Goal: Information Seeking & Learning: Learn about a topic

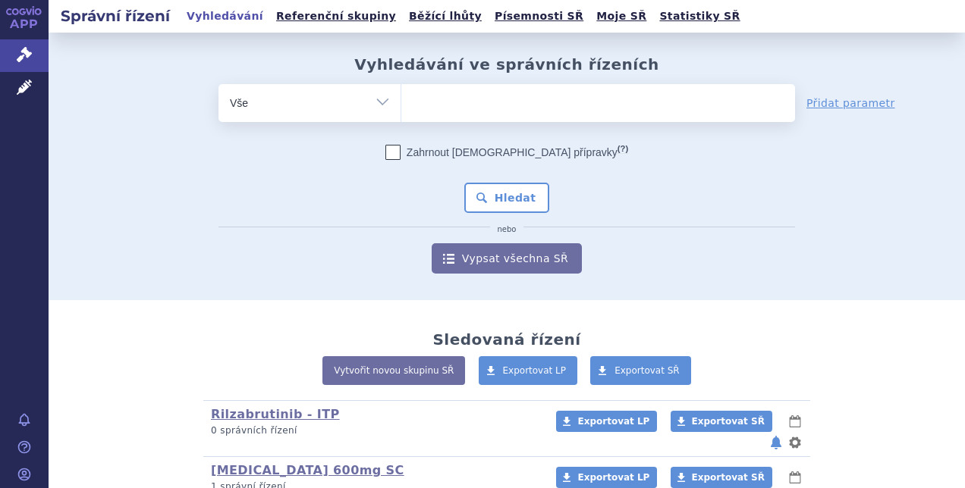
click at [460, 102] on ul at bounding box center [598, 100] width 394 height 32
click at [401, 102] on select at bounding box center [401, 102] width 1 height 38
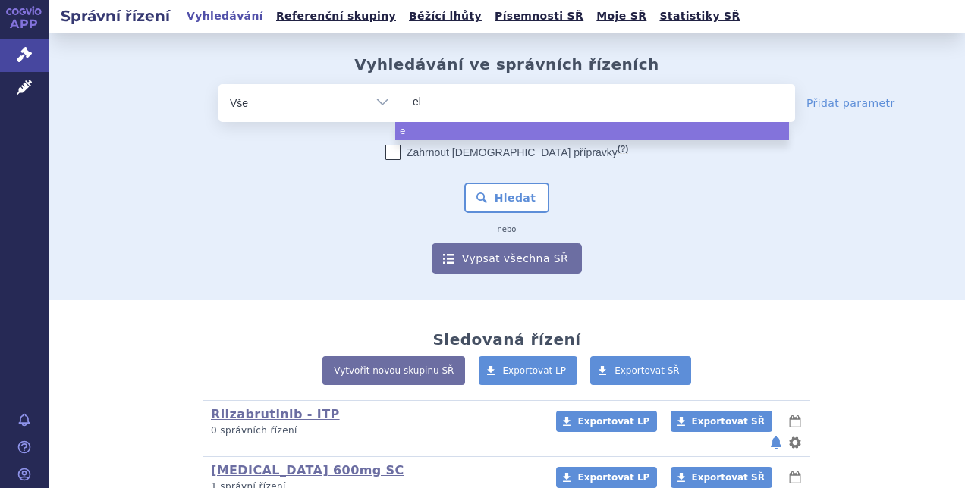
type input "elt"
type input "eltro"
type input "eltrom"
type input "eltrombo"
type input "eltrombopa"
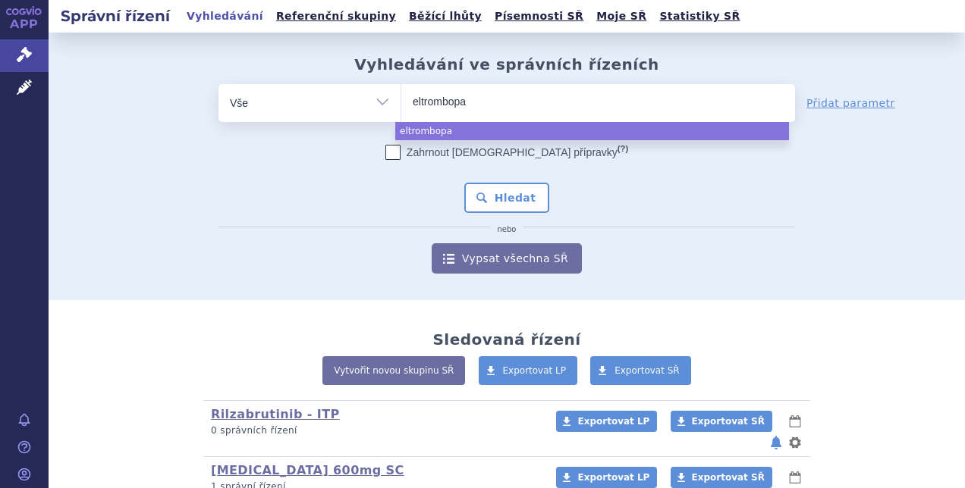
type input "eltrombopag"
select select "[MEDICAL_DATA]"
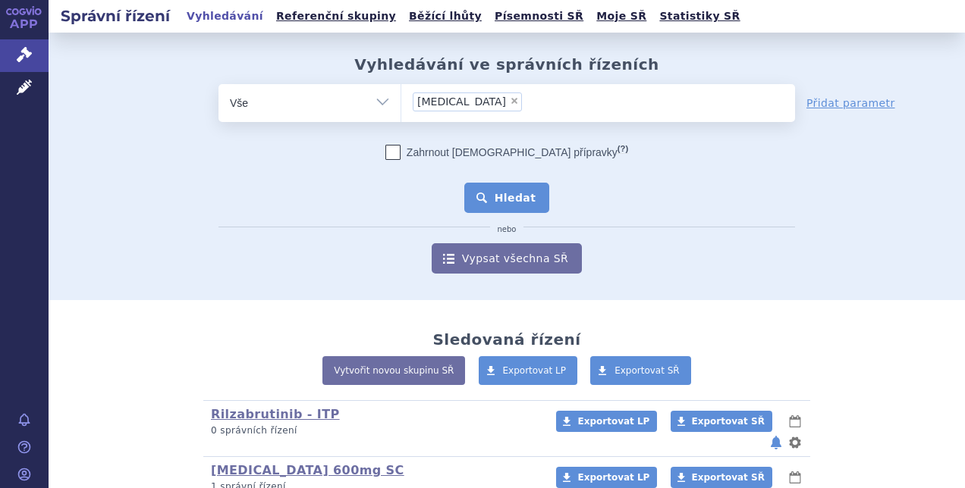
click at [499, 199] on button "Hledat" at bounding box center [507, 198] width 86 height 30
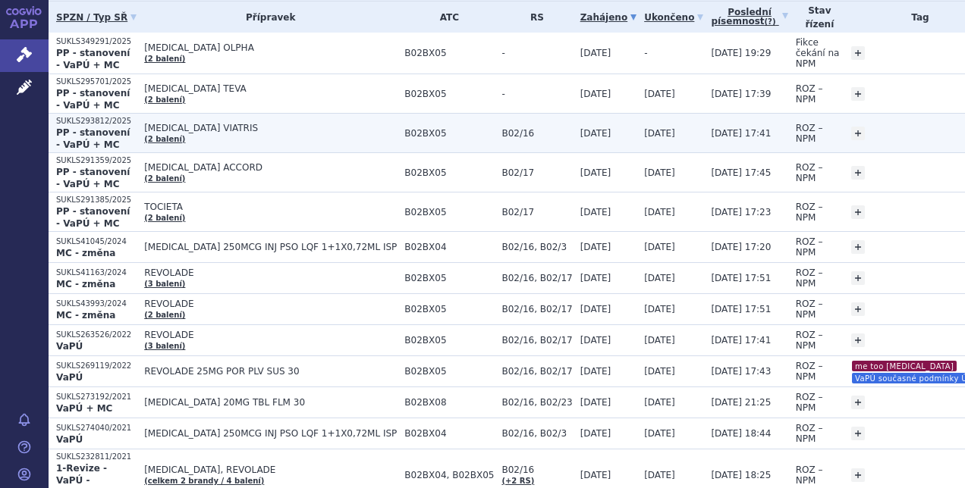
scroll to position [252, 0]
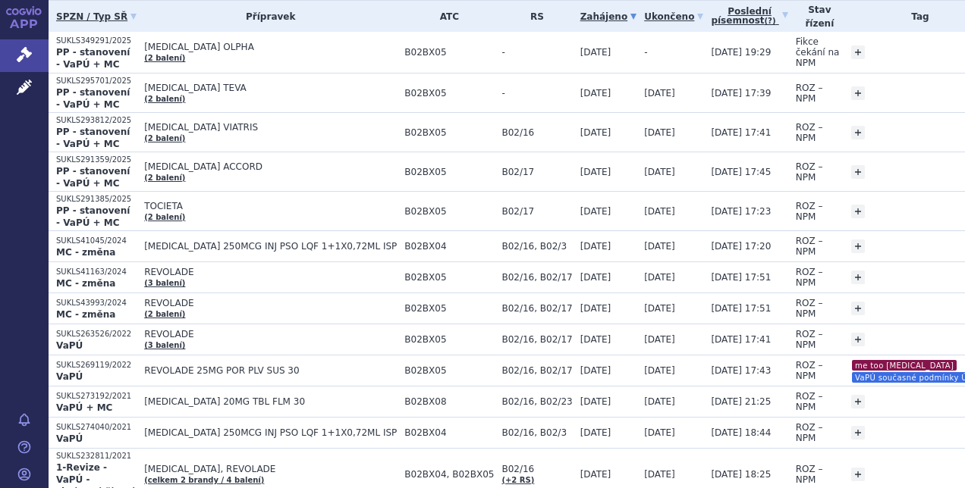
drag, startPoint x: 338, startPoint y: 17, endPoint x: 191, endPoint y: 15, distance: 147.2
click at [191, 15] on th "Přípravek" at bounding box center [267, 16] width 260 height 31
click at [54, 11] on th "SPZN / Typ SŘ" at bounding box center [93, 16] width 88 height 31
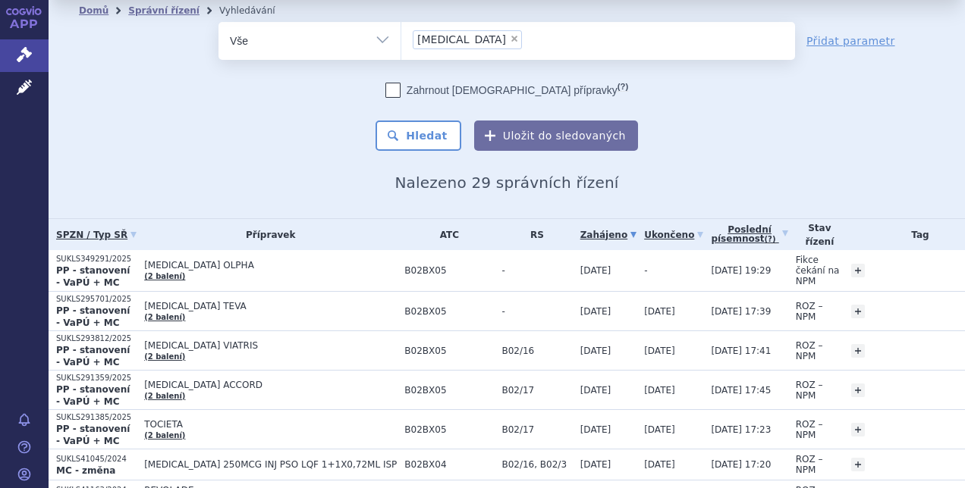
scroll to position [0, 0]
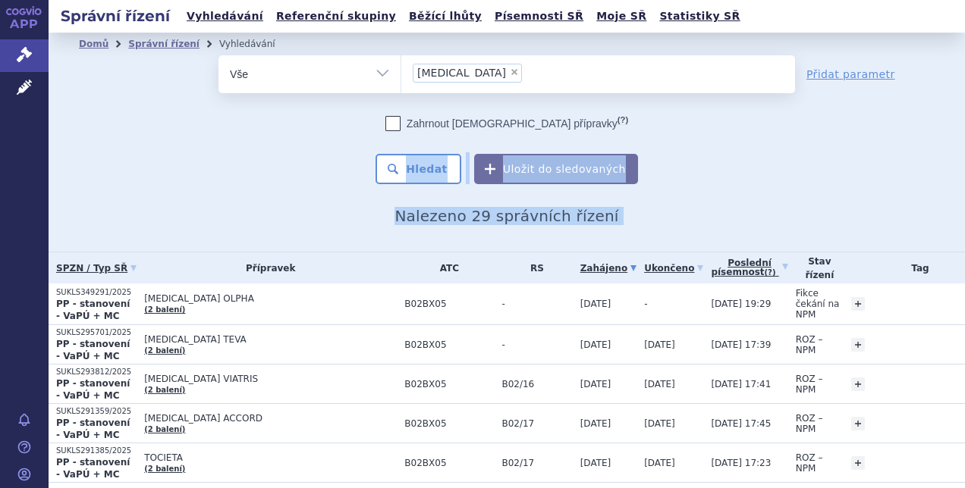
drag, startPoint x: 54, startPoint y: 15, endPoint x: 240, endPoint y: 146, distance: 227.5
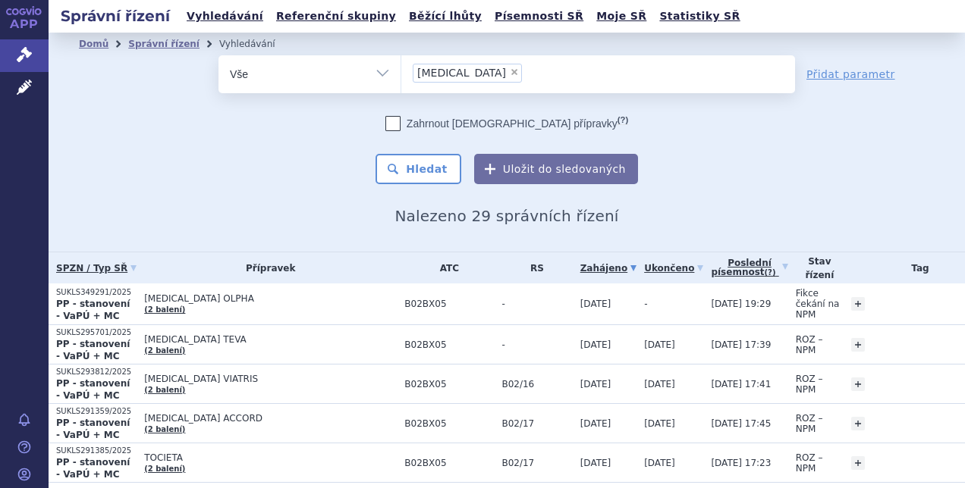
click at [240, 146] on div "Zahrnout bratrské přípravky (?) Hledat Uložit do sledovaných" at bounding box center [506, 150] width 576 height 68
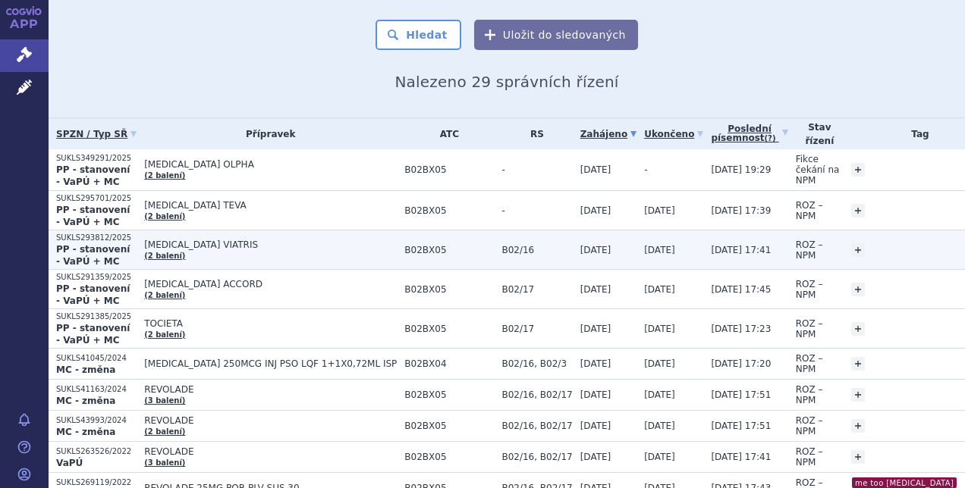
scroll to position [131, 0]
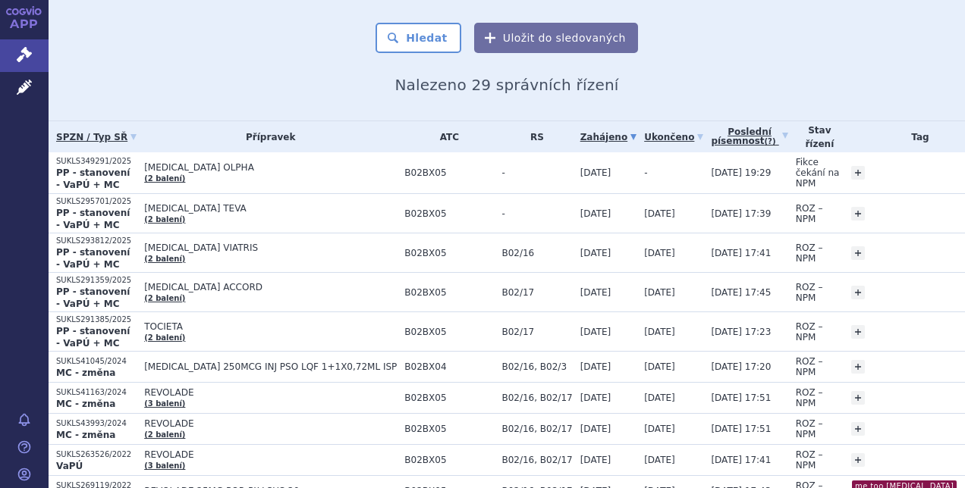
click at [681, 83] on h2 "Nalezeno 29 správních řízení" at bounding box center [507, 85] width 856 height 18
drag, startPoint x: 681, startPoint y: 83, endPoint x: 603, endPoint y: 89, distance: 78.3
click at [603, 89] on h2 "Nalezeno 29 správních řízení" at bounding box center [507, 85] width 856 height 18
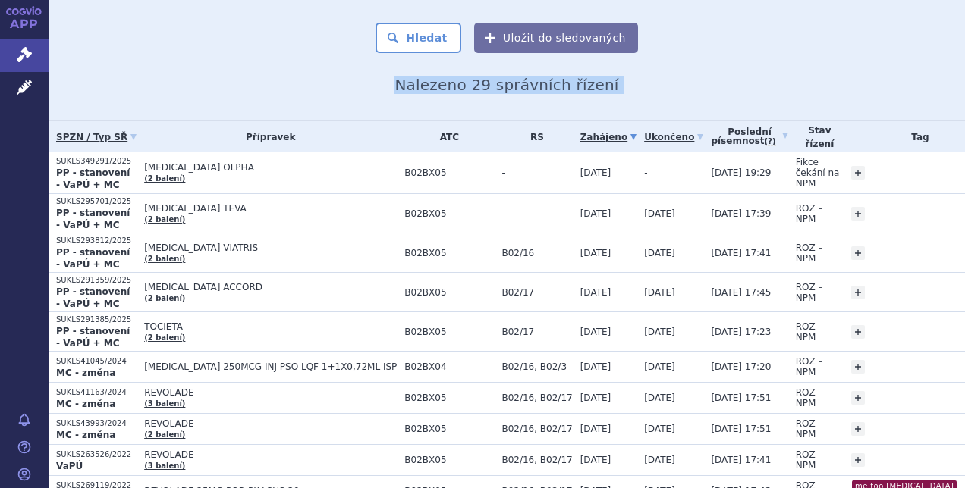
click at [603, 89] on h2 "Nalezeno 29 správních řízení" at bounding box center [507, 85] width 856 height 18
click at [396, 86] on h2 "Nalezeno 29 správních řízení" at bounding box center [507, 85] width 856 height 18
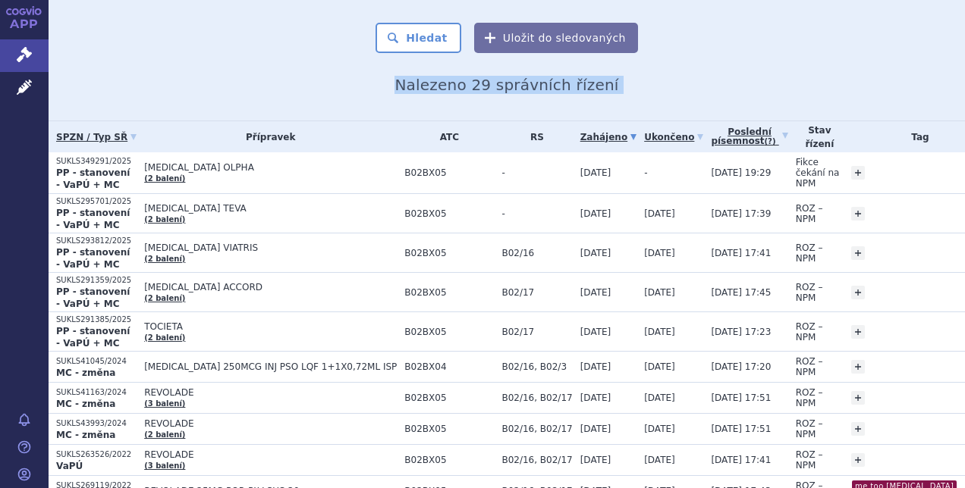
click at [396, 86] on h2 "Nalezeno 29 správních řízení" at bounding box center [507, 85] width 856 height 18
drag, startPoint x: 396, startPoint y: 86, endPoint x: 652, endPoint y: 74, distance: 256.7
click at [652, 74] on div "Domů Správní řízení Vyhledávání Vyhledávání ve správních řízeních odstranit Vše…" at bounding box center [507, 9] width 916 height 170
click at [641, 79] on h2 "Nalezeno 29 správních řízení" at bounding box center [507, 85] width 856 height 18
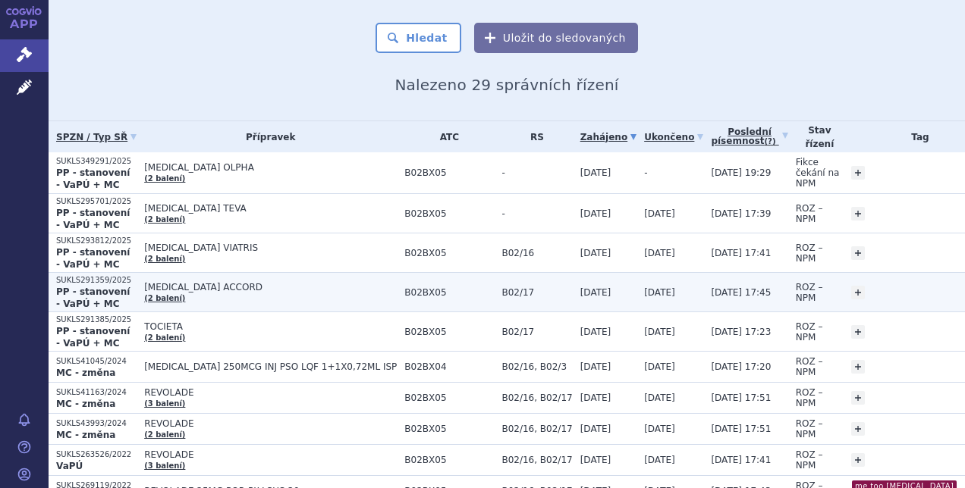
click at [275, 282] on span "[MEDICAL_DATA] ACCORD" at bounding box center [270, 287] width 253 height 11
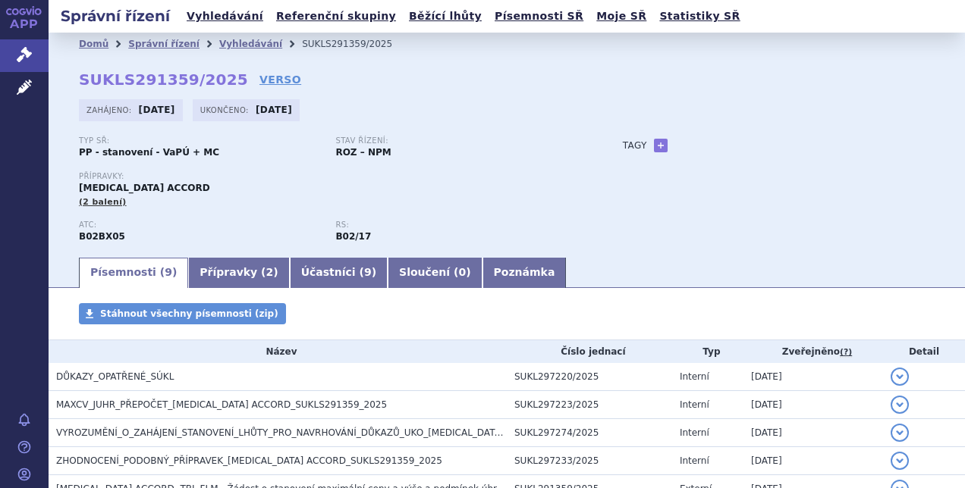
scroll to position [217, 0]
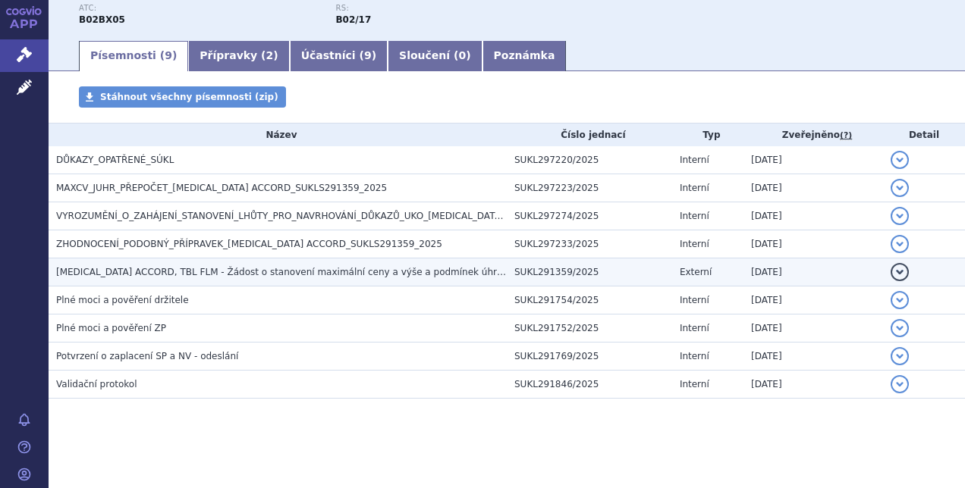
click at [343, 273] on span "ELTROMBOPAG ACCORD, TBL FLM - Žádost o stanovení maximální ceny a výše a podmín…" at bounding box center [302, 272] width 492 height 11
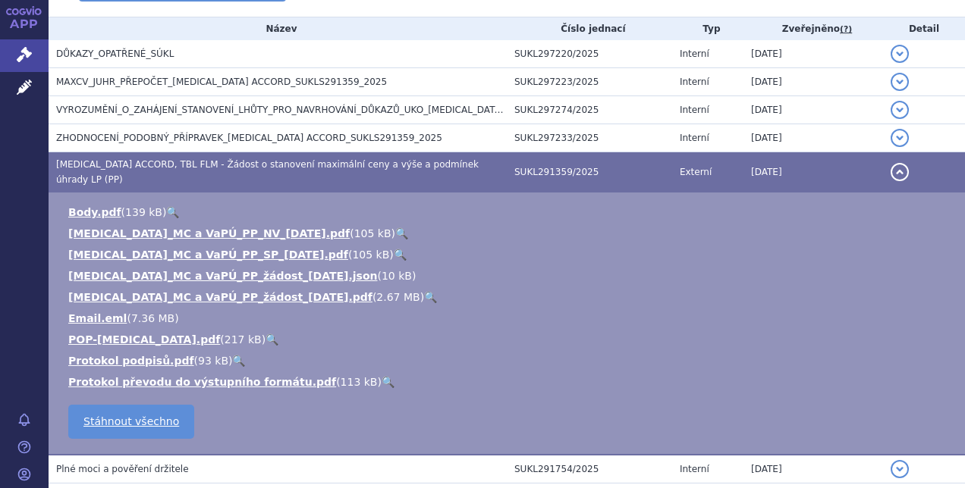
scroll to position [329, 0]
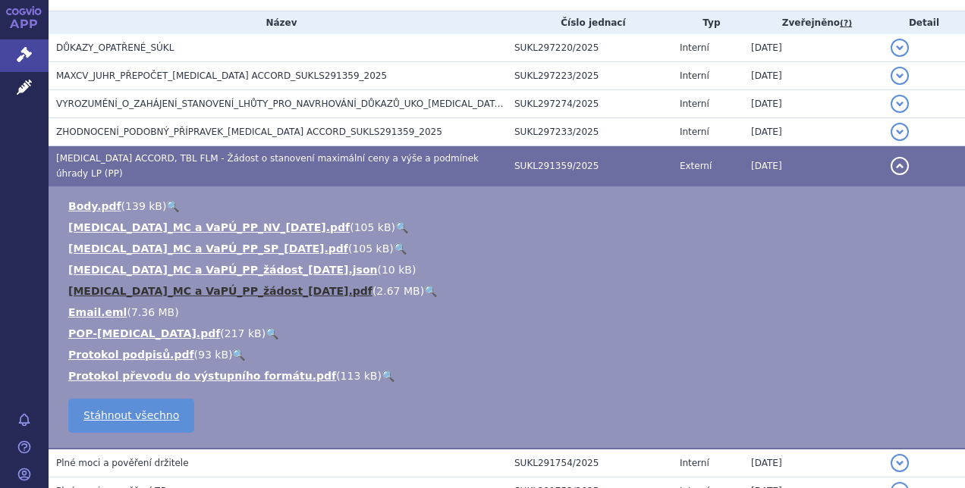
click at [279, 285] on link "ELTROMBOPAG_MC a VaPÚ_PP_žádost_2025-06-18.pdf" at bounding box center [220, 291] width 304 height 12
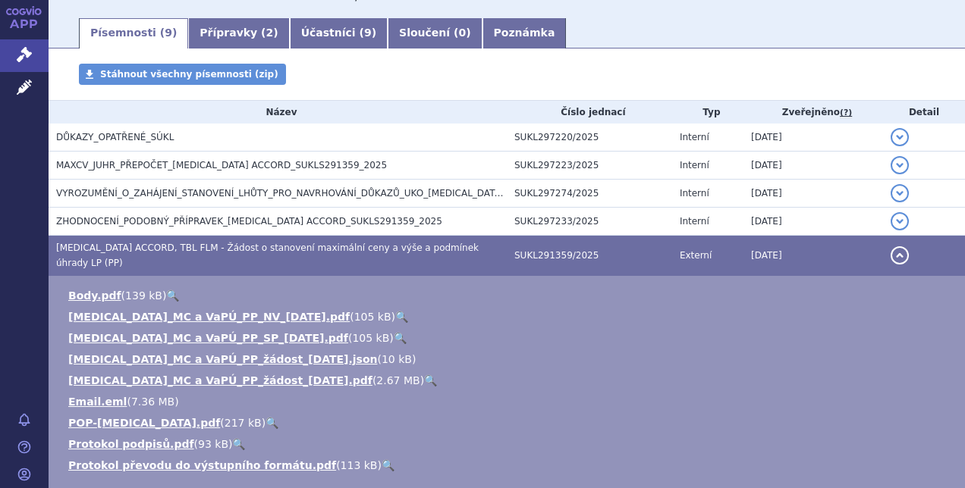
scroll to position [240, 0]
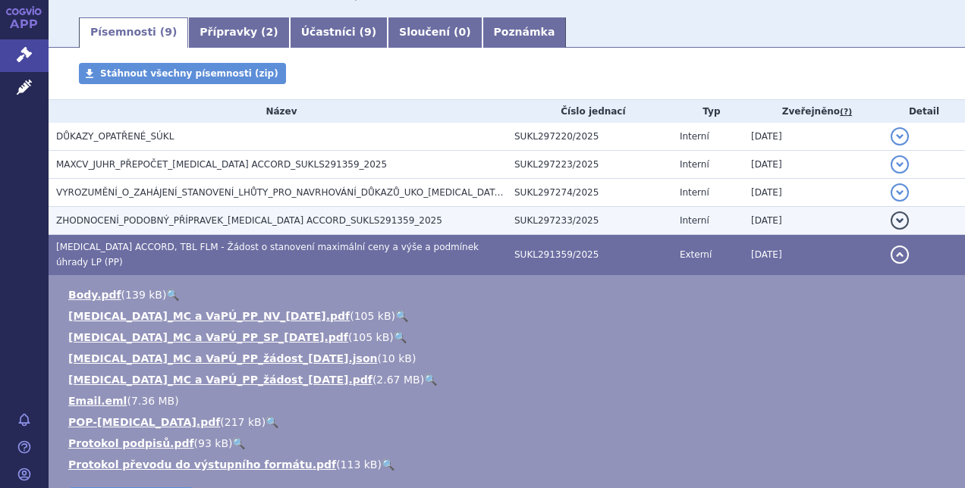
click at [365, 216] on span "ZHODNOCENÍ_PODOBNÝ_PŘÍPRAVEK_ELTROMBOPAG ACCORD_SUKLS291359_2025" at bounding box center [249, 220] width 386 height 11
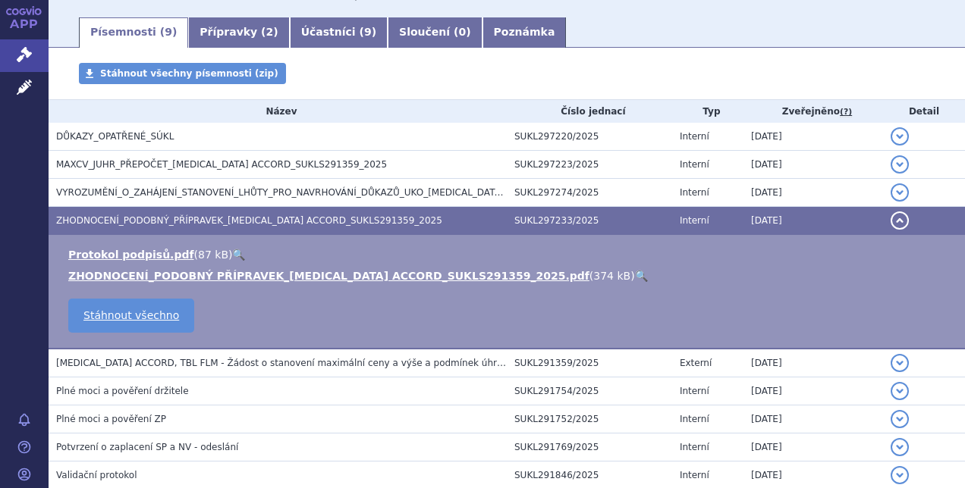
click at [635, 275] on link "🔍" at bounding box center [641, 276] width 13 height 12
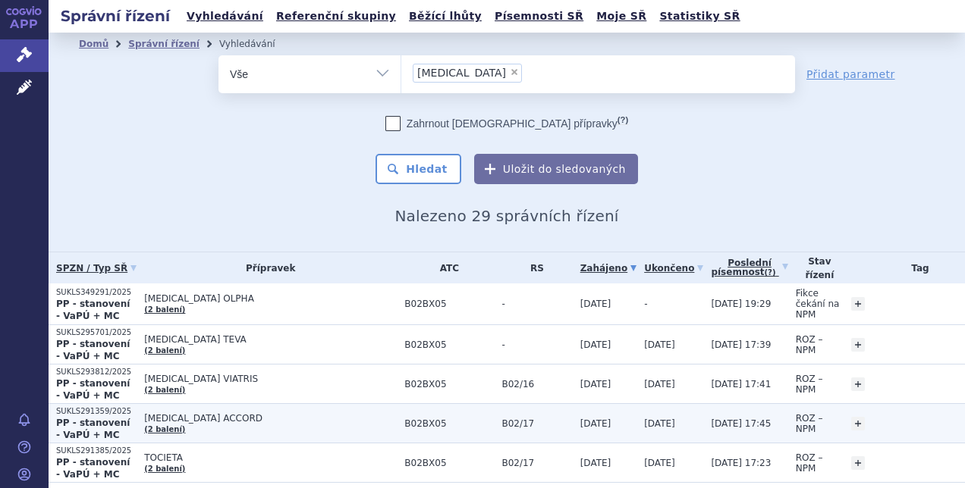
scroll to position [143, 0]
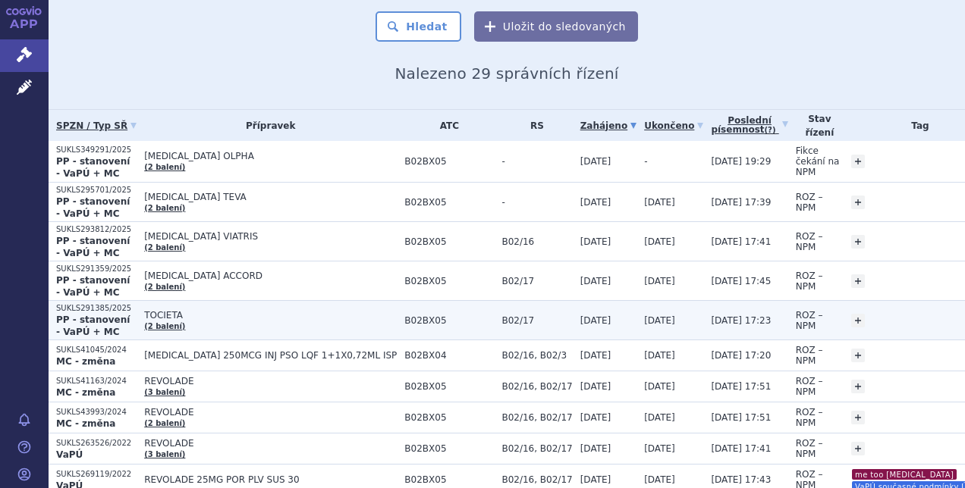
click at [259, 310] on span "TOCIETA" at bounding box center [270, 315] width 253 height 11
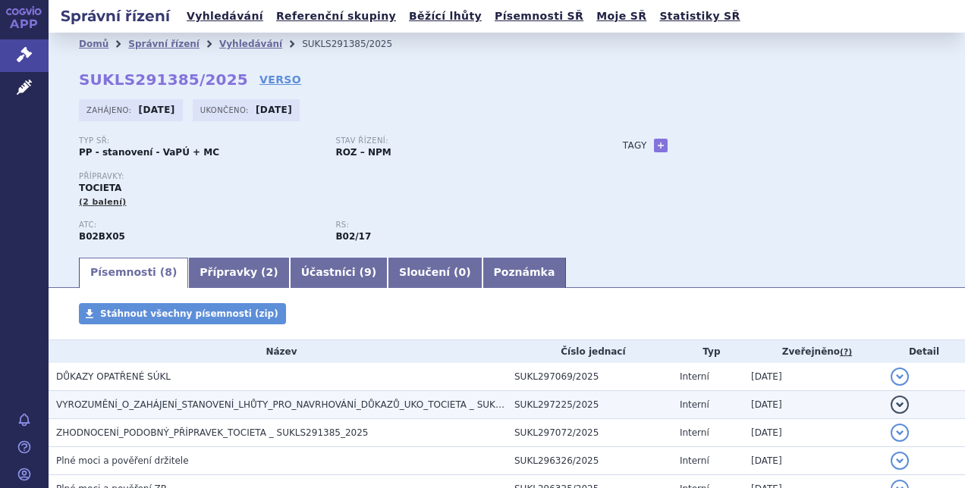
scroll to position [190, 0]
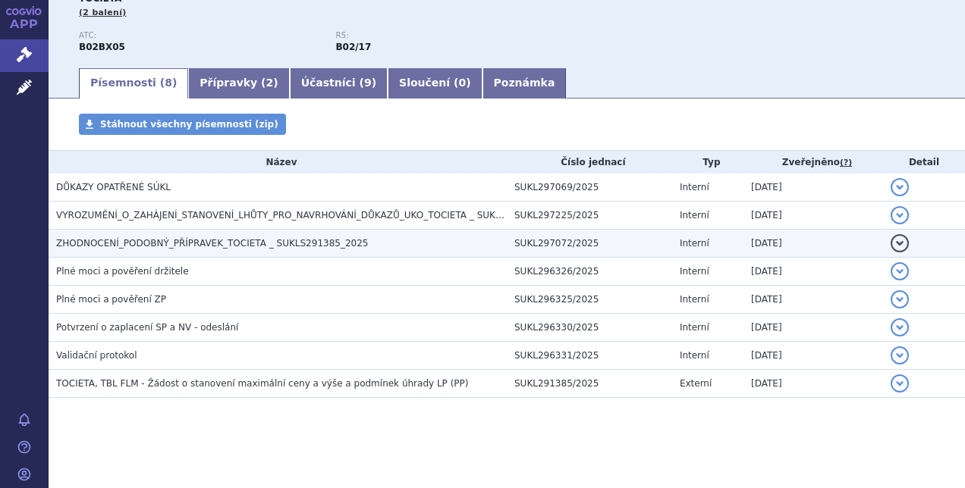
click at [308, 244] on span "ZHODNOCENÍ_PODOBNÝ_PŘÍPRAVEK_TOCIETA _ SUKLS291385_2025" at bounding box center [212, 243] width 312 height 11
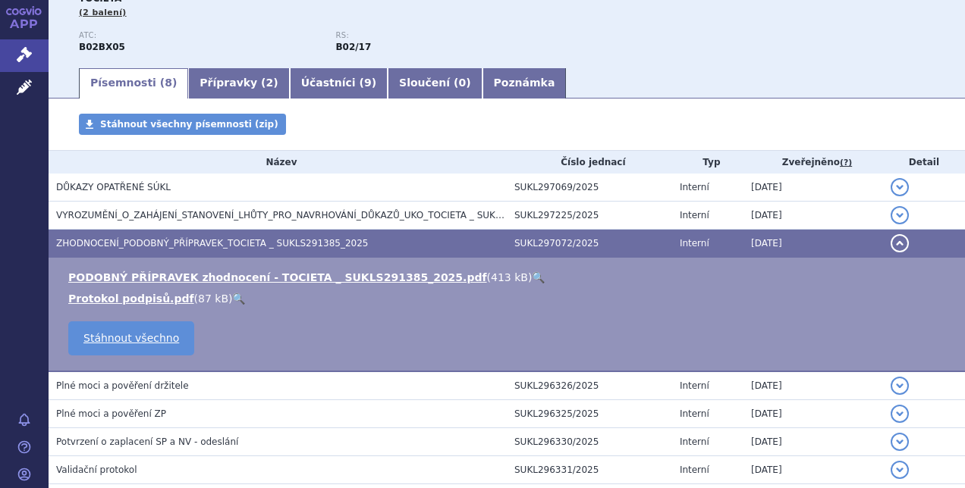
click at [532, 279] on link "🔍" at bounding box center [538, 278] width 13 height 12
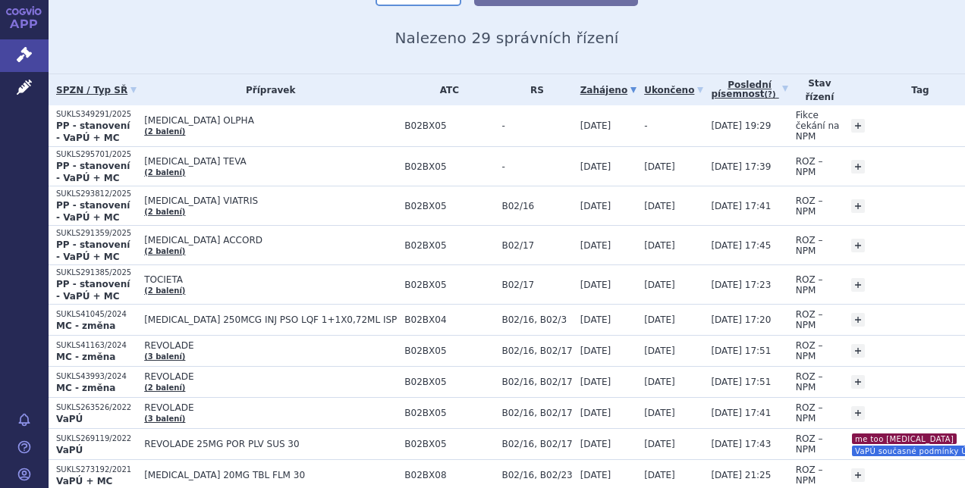
scroll to position [179, 0]
